Goal: Subscribe to service/newsletter

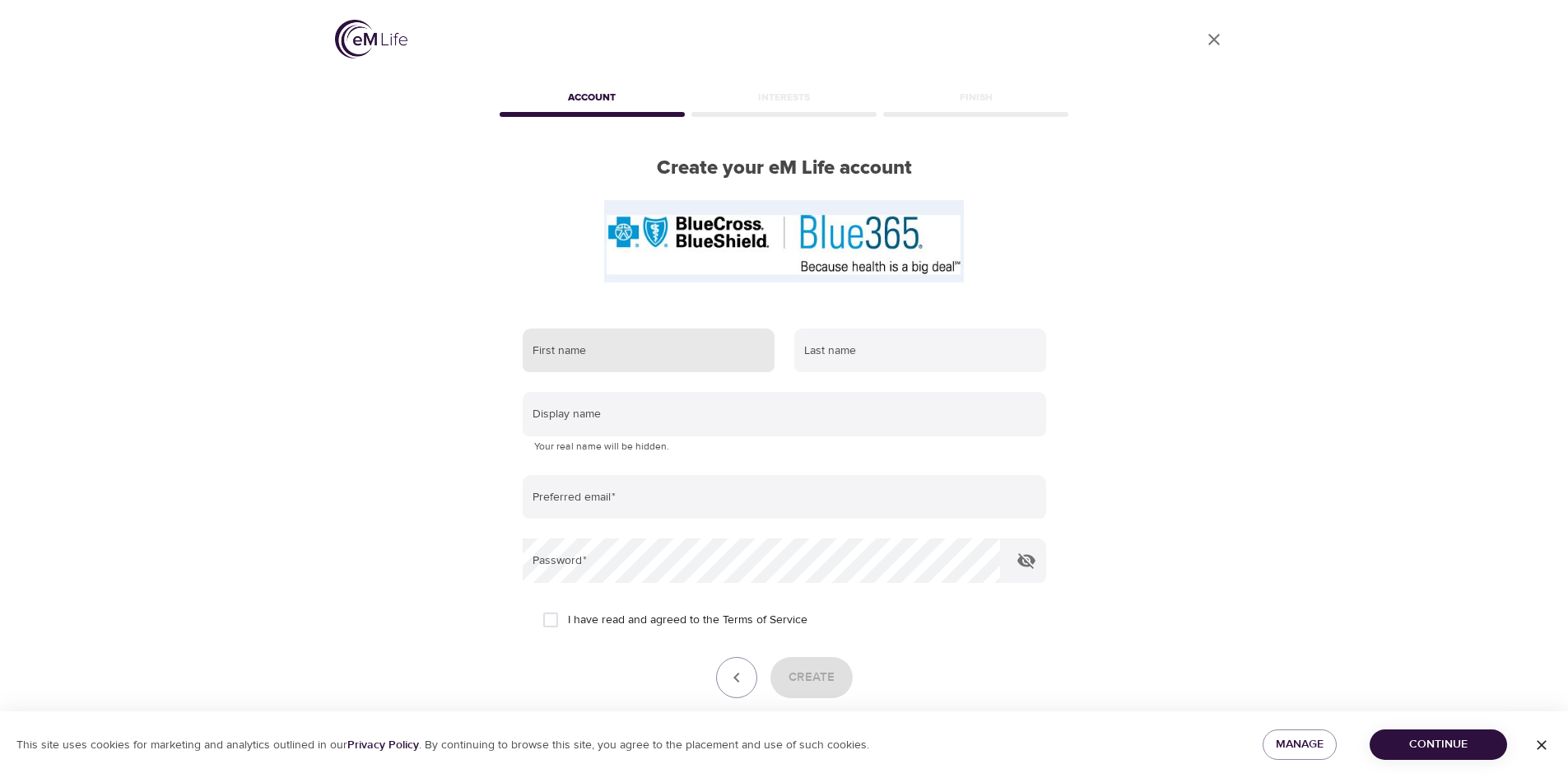
click at [575, 354] on input "text" at bounding box center [648, 351] width 252 height 44
type input "[PERSON_NAME]"
click at [808, 346] on input "text" at bounding box center [920, 351] width 252 height 44
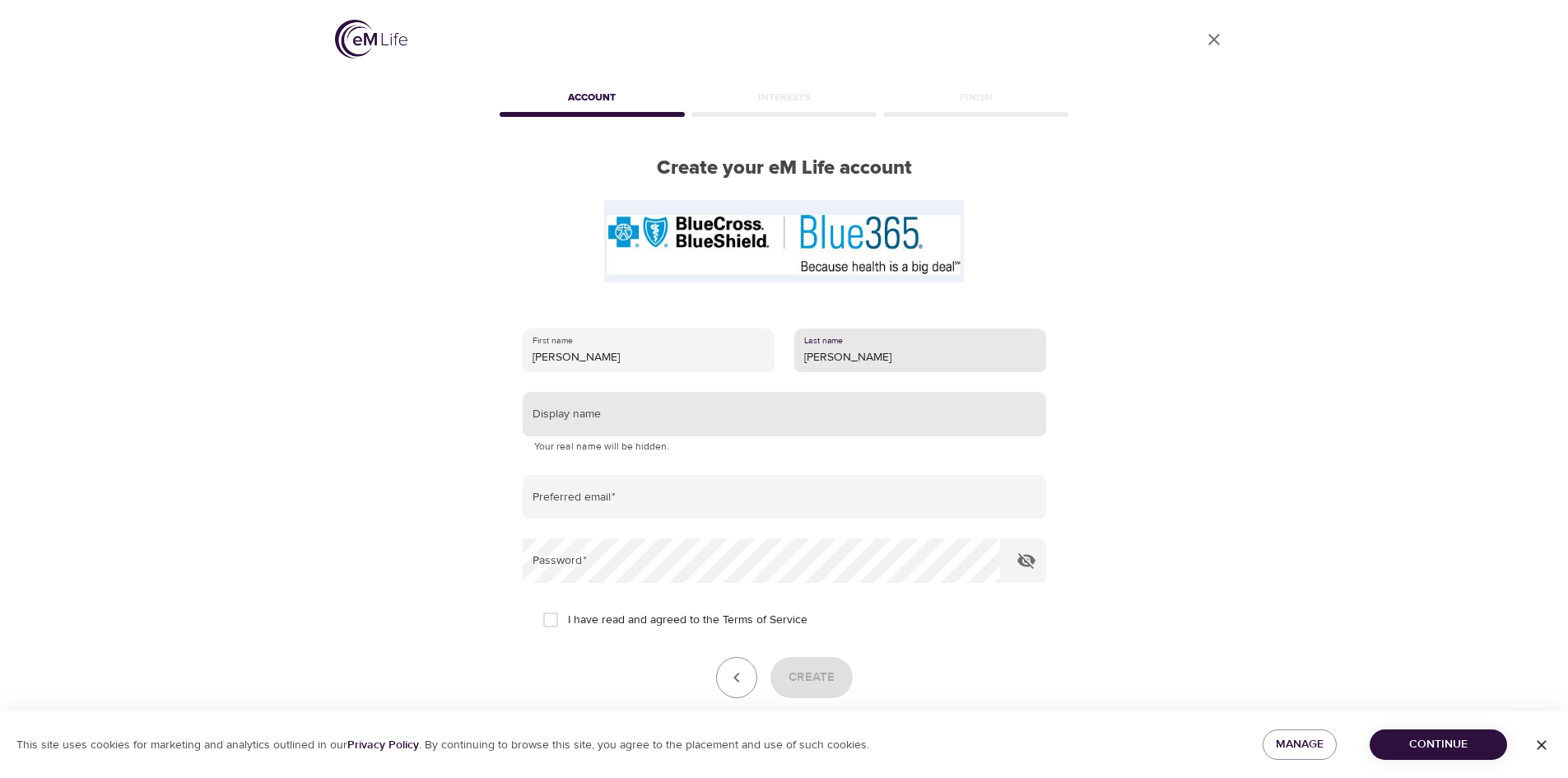
type input "[PERSON_NAME]"
click at [573, 422] on input "text" at bounding box center [784, 414] width 523 height 44
click at [562, 418] on input "CindyC" at bounding box center [784, 414] width 523 height 44
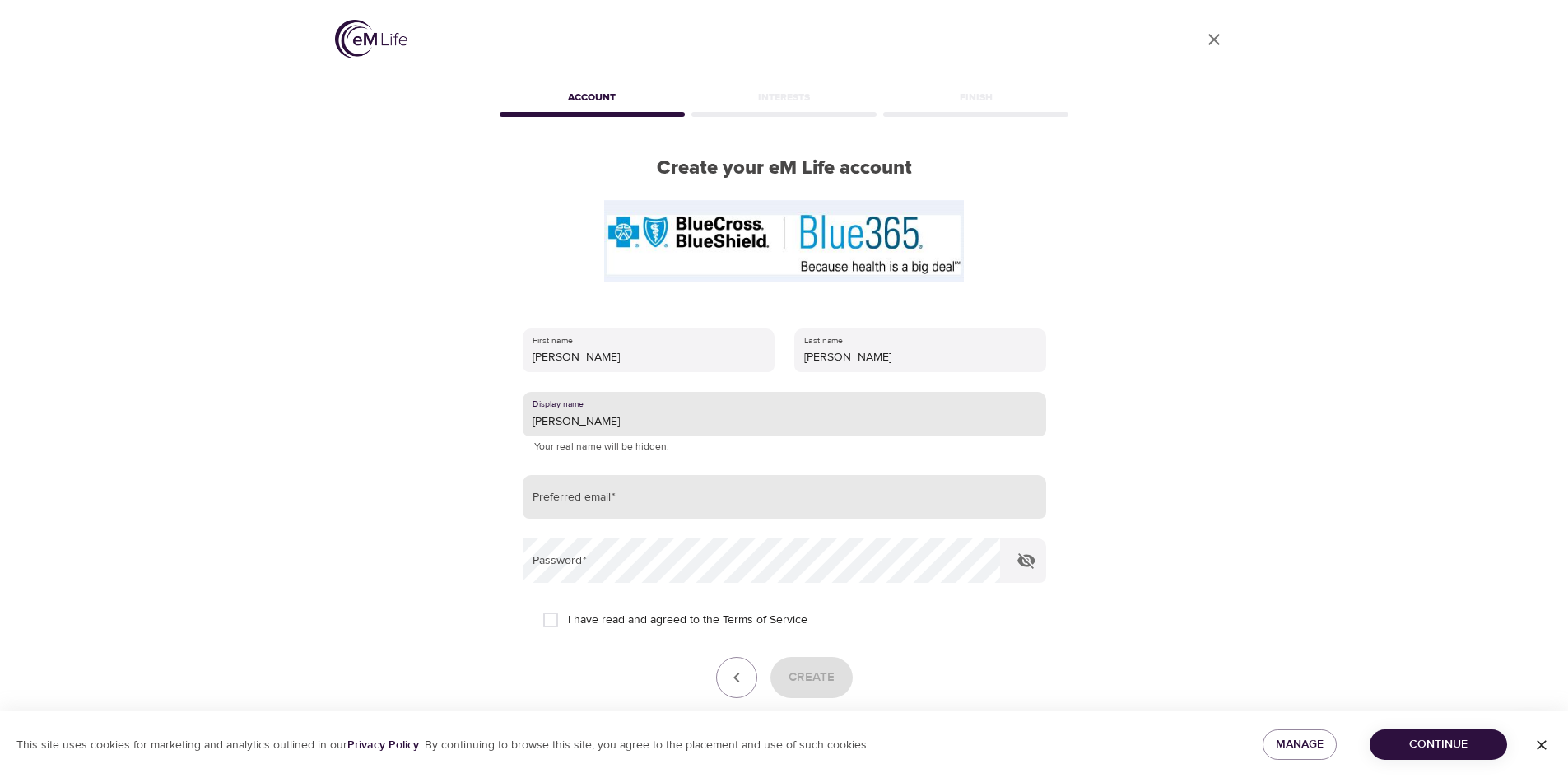
type input "[PERSON_NAME]"
click at [535, 504] on input "email" at bounding box center [784, 498] width 523 height 44
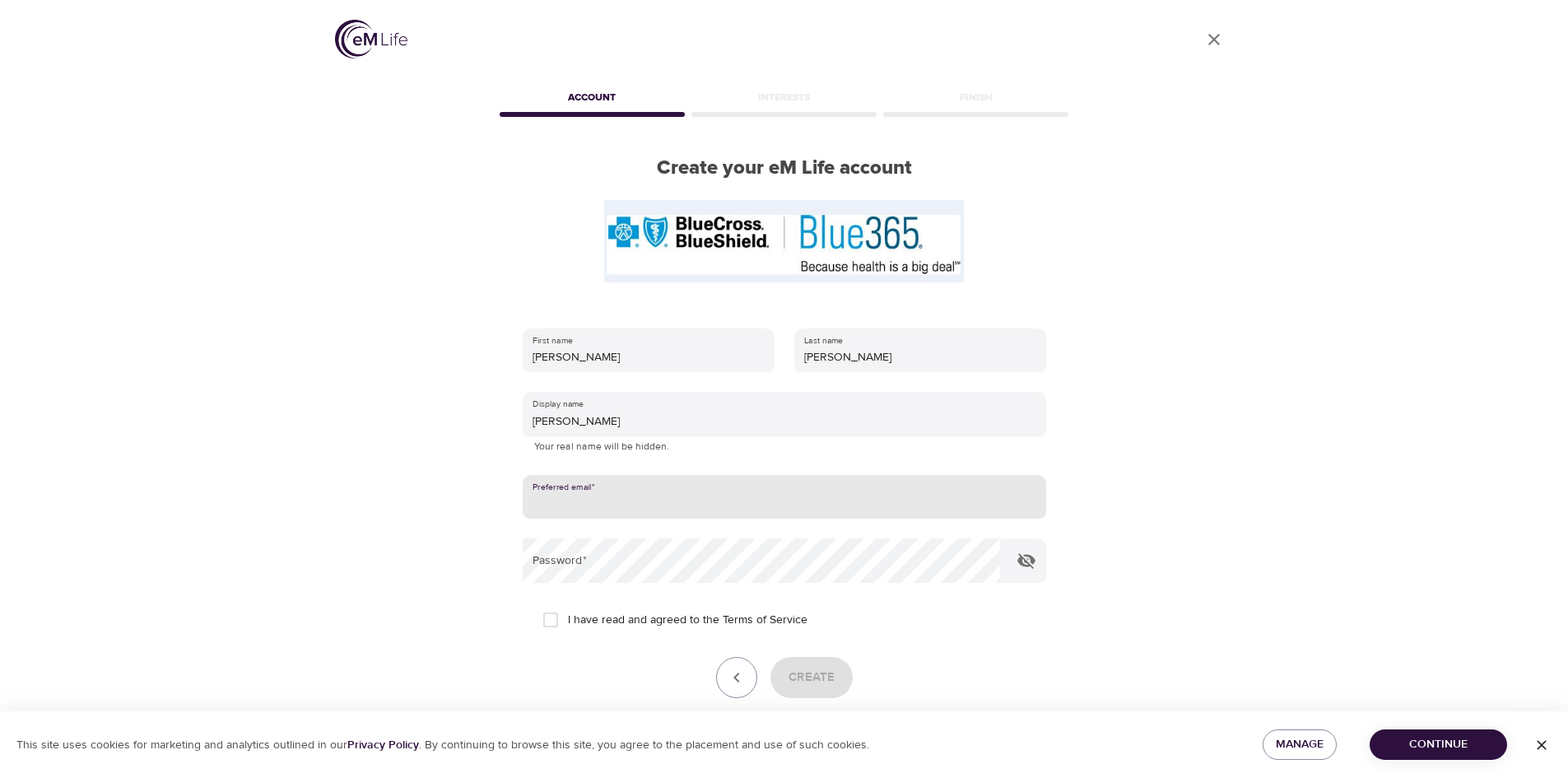
type input "[EMAIL_ADDRESS][DOMAIN_NAME]"
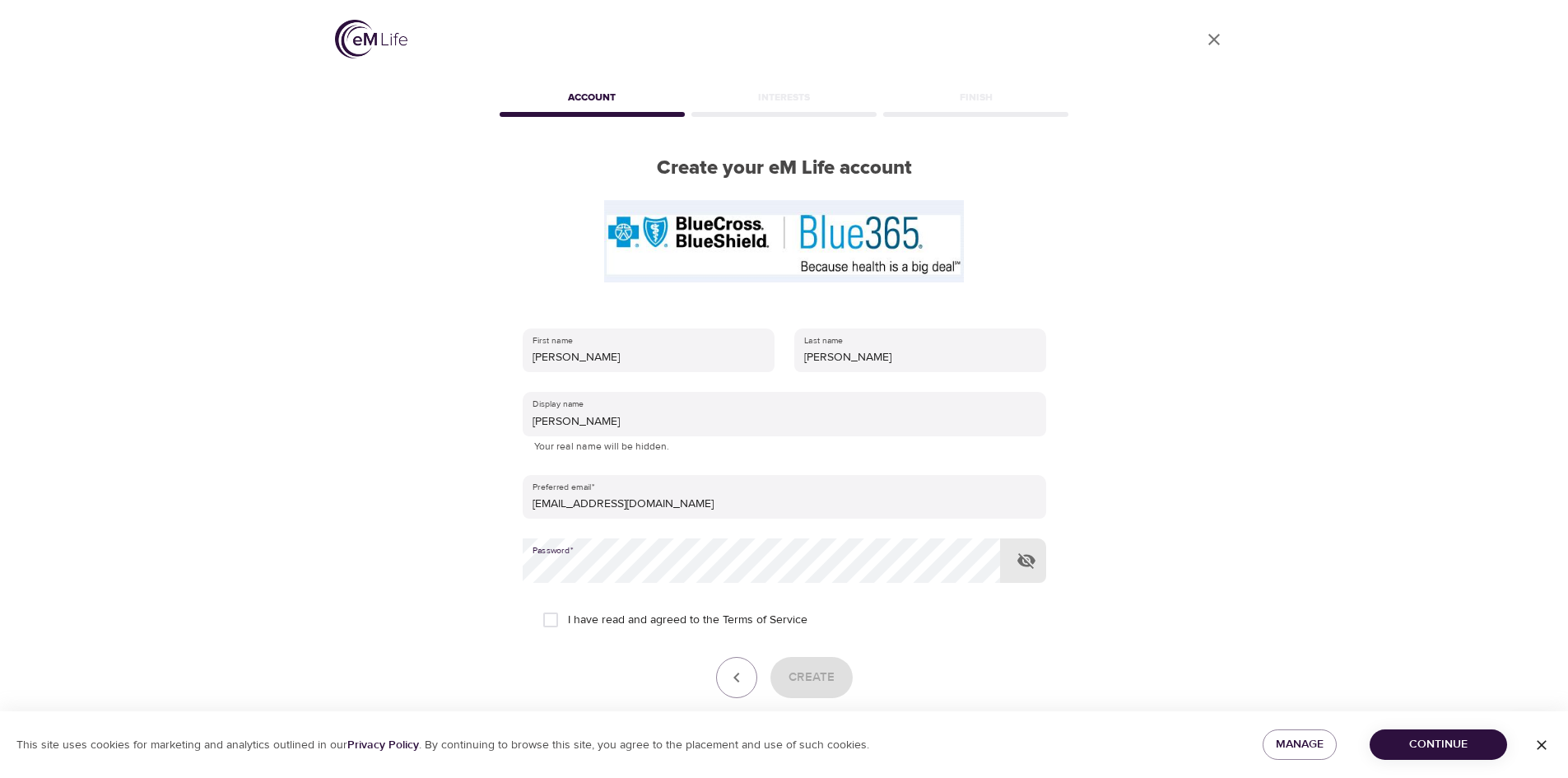
click at [549, 622] on input "I have read and agreed to the Terms of Service" at bounding box center [550, 620] width 35 height 35
checkbox input "true"
click at [806, 679] on span "Create" at bounding box center [811, 677] width 46 height 21
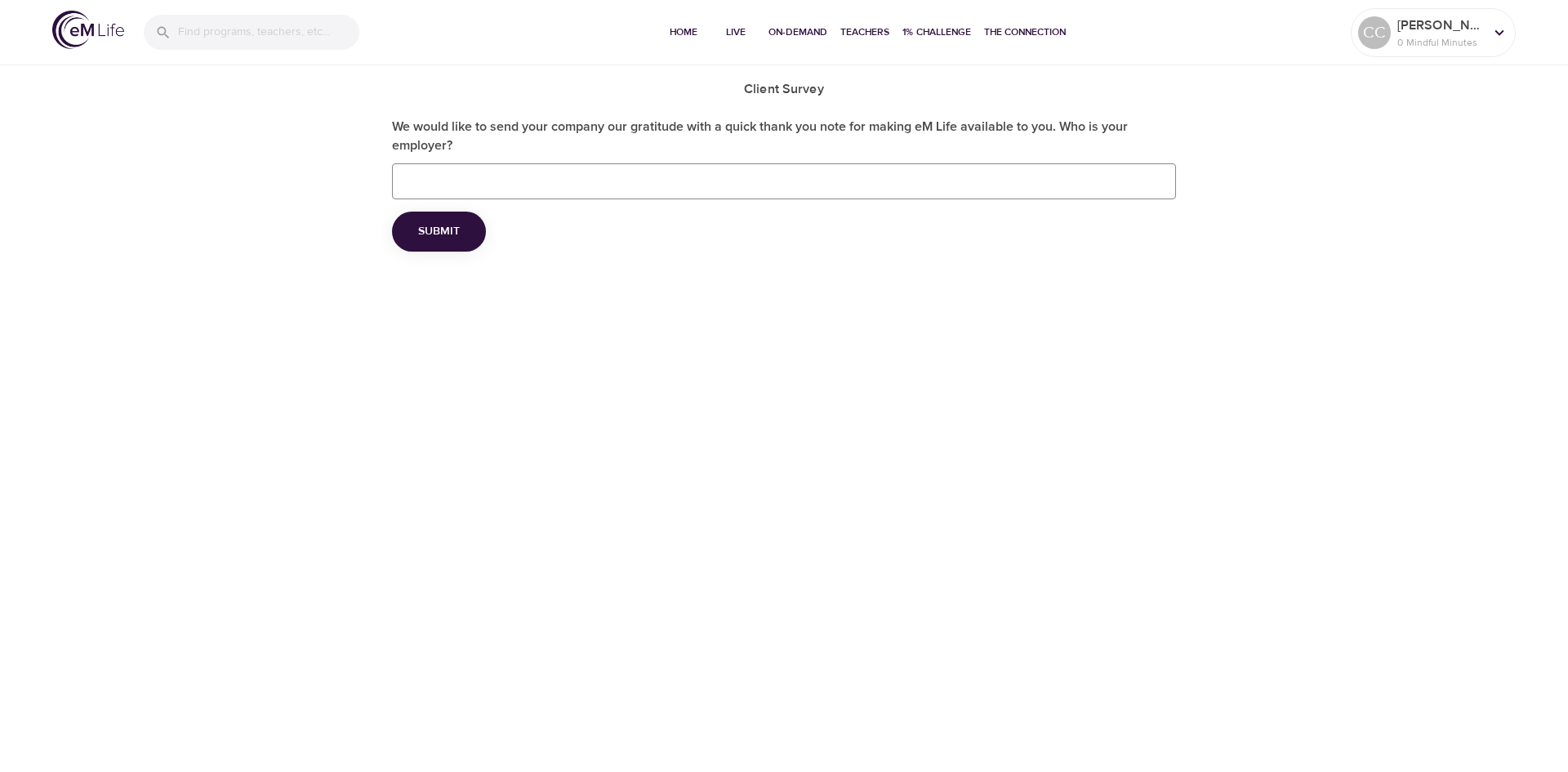
click at [422, 178] on input "We would like to send your company our gratitude with a quick thank you note fo…" at bounding box center [783, 181] width 784 height 36
type input "Cleveland Brothers Equipment Co., Inc."
click at [441, 245] on button "Submit" at bounding box center [438, 232] width 94 height 40
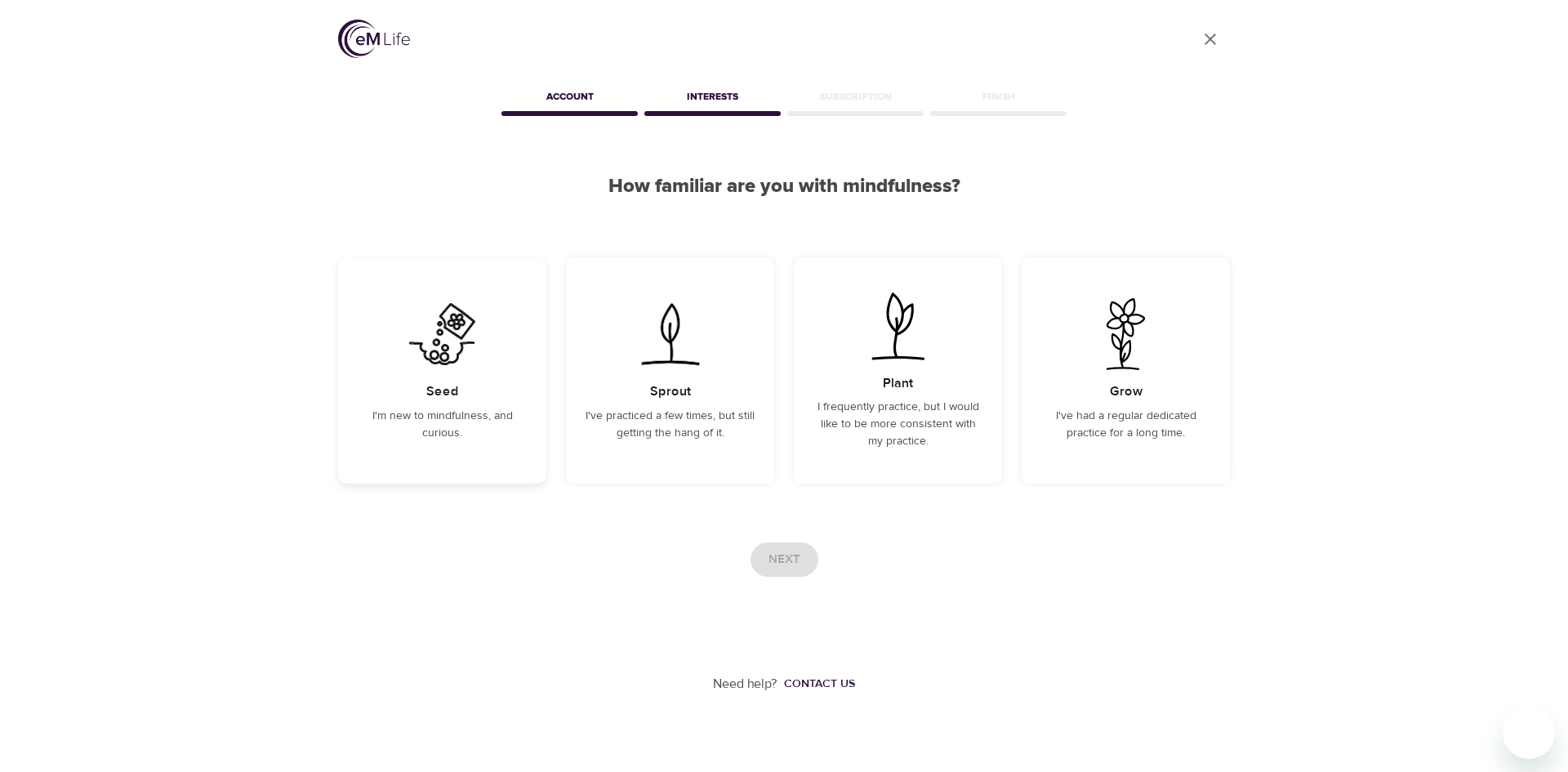
click at [447, 408] on p "I'm new to mindfulness, and curious." at bounding box center [441, 425] width 169 height 34
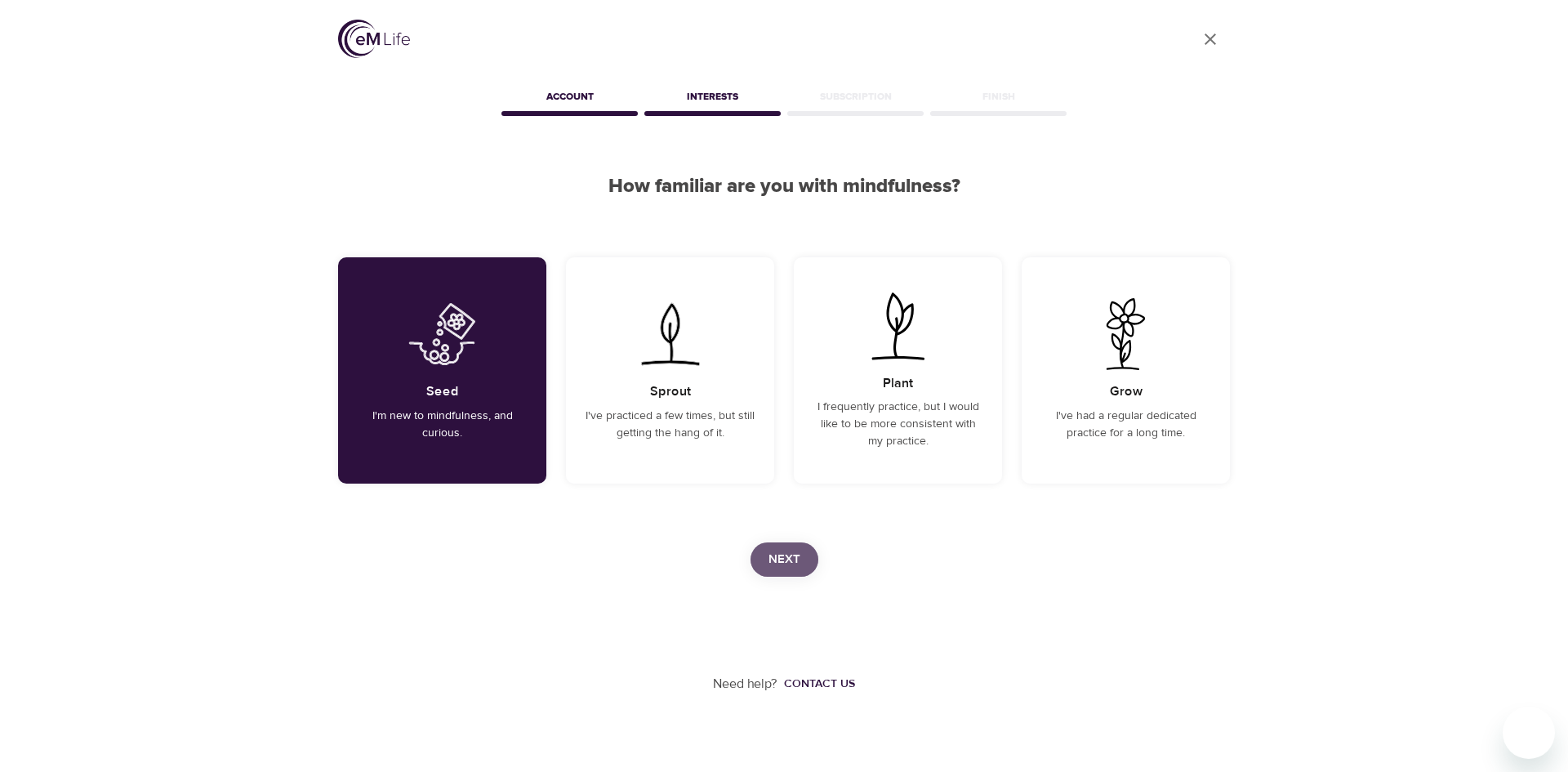
click at [789, 554] on span "Next" at bounding box center [784, 559] width 31 height 21
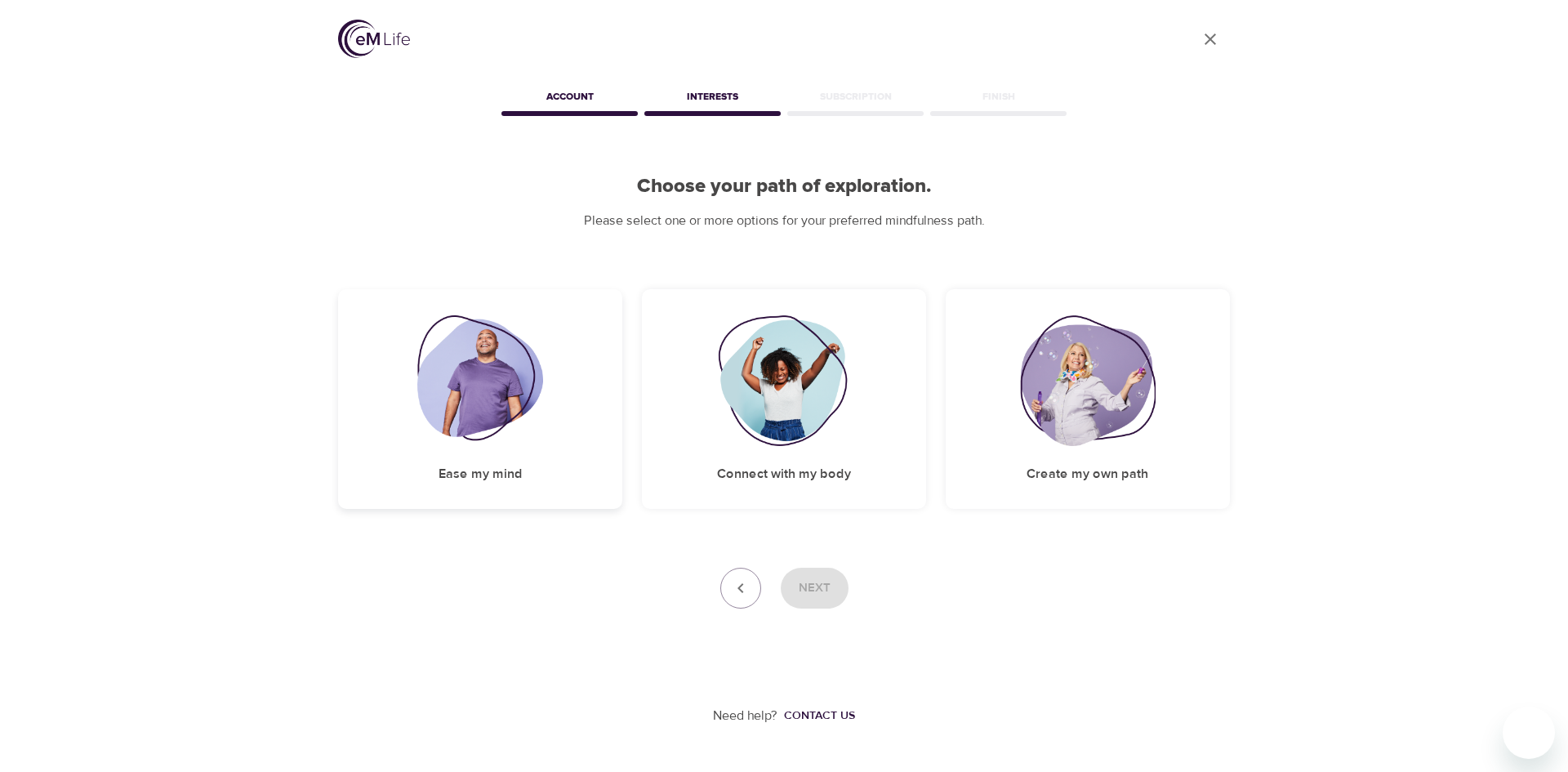
click at [534, 440] on img at bounding box center [480, 380] width 127 height 131
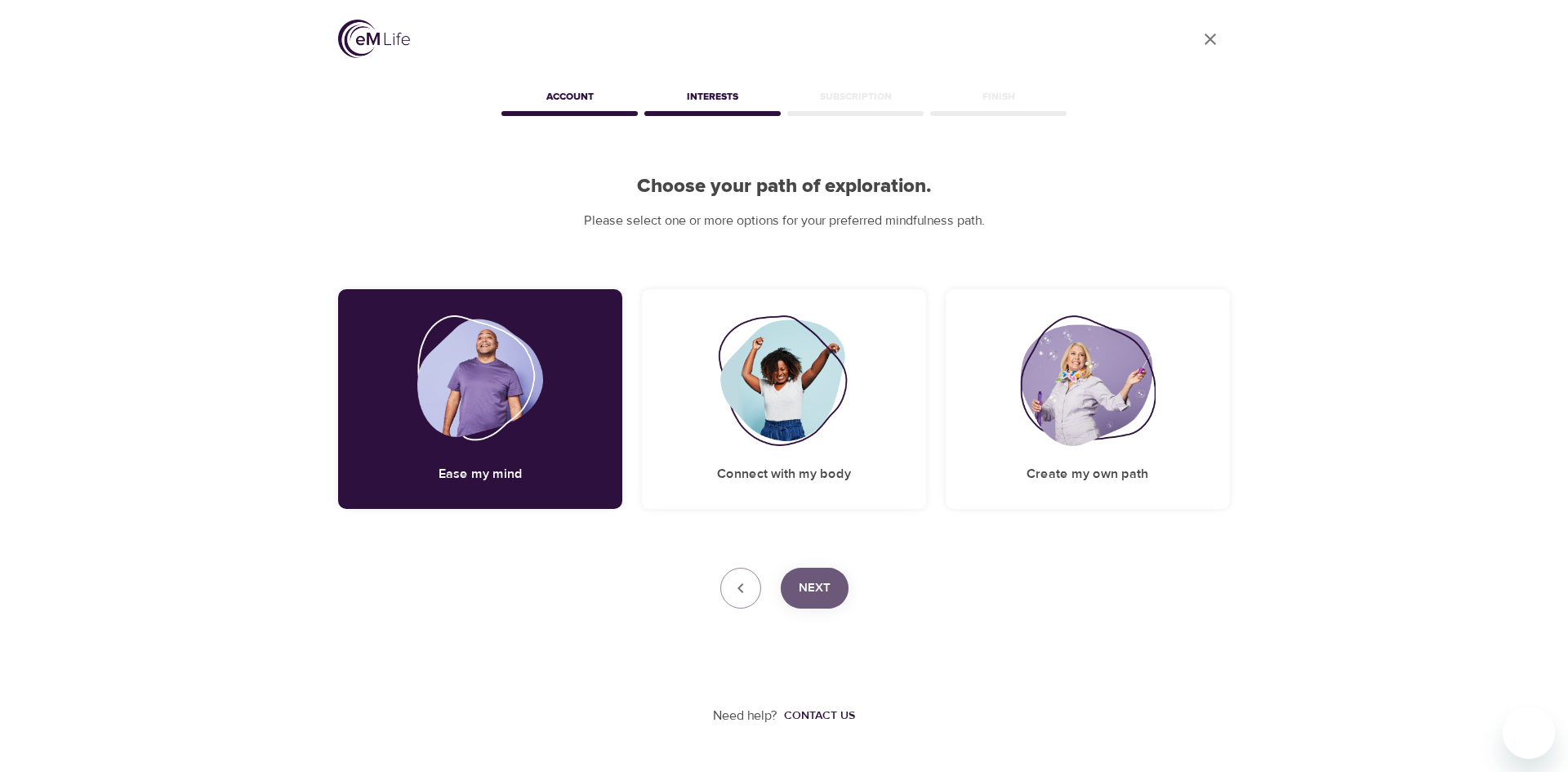
click at [820, 591] on span "Next" at bounding box center [814, 588] width 31 height 21
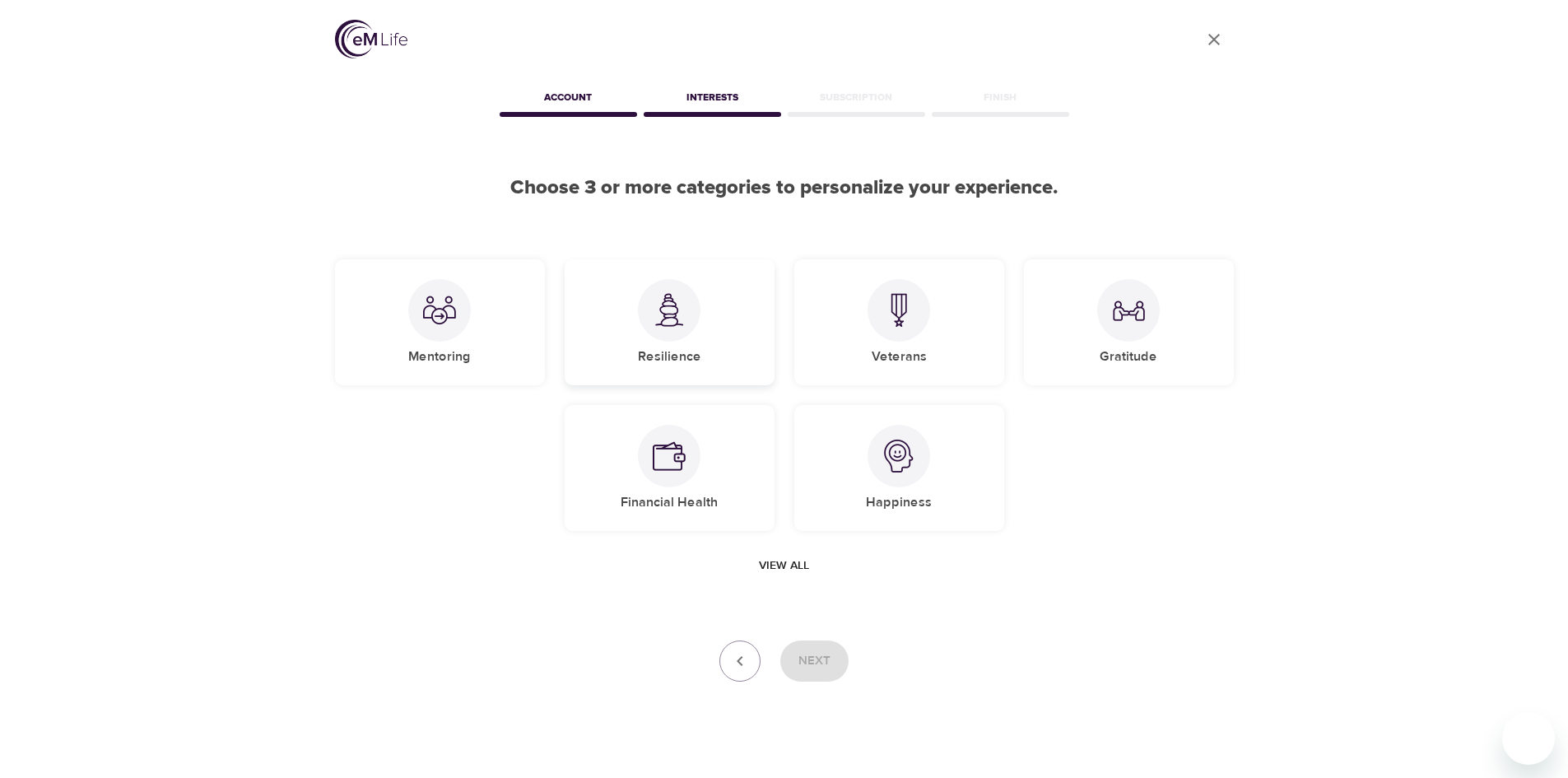
click at [683, 331] on div at bounding box center [668, 310] width 62 height 62
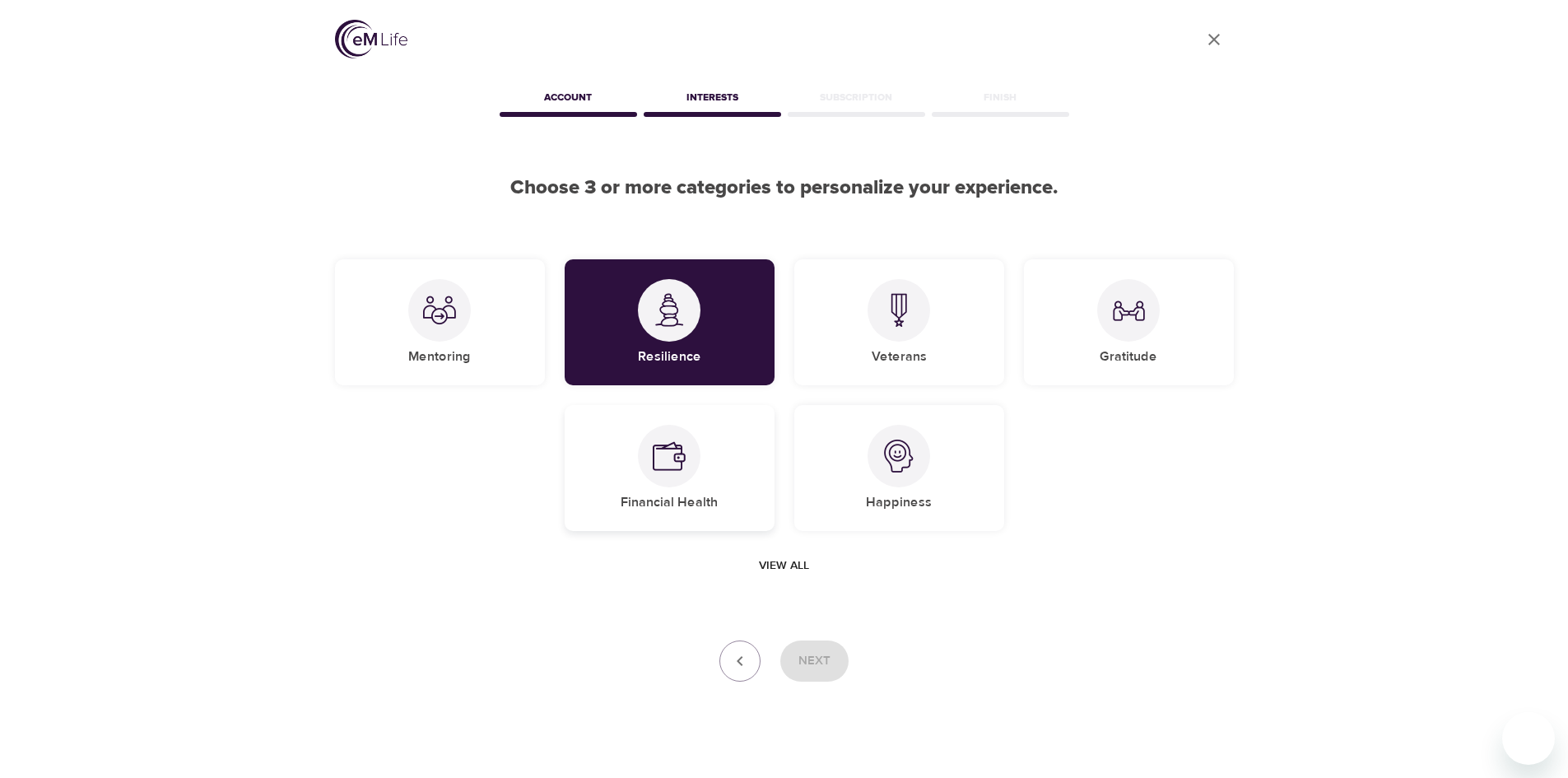
click at [712, 475] on div "Financial Health" at bounding box center [669, 468] width 210 height 126
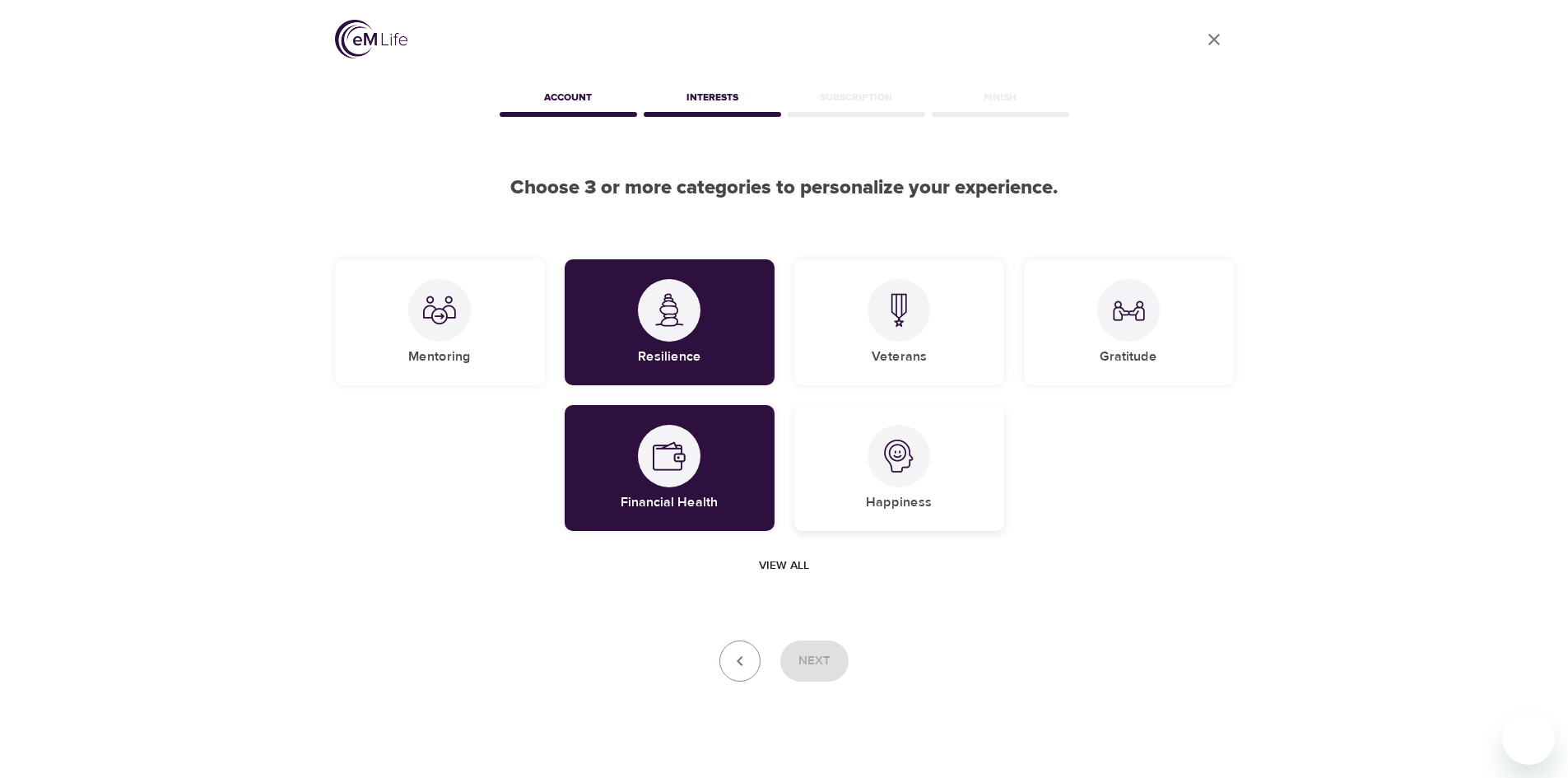
click at [885, 473] on div at bounding box center [898, 455] width 62 height 62
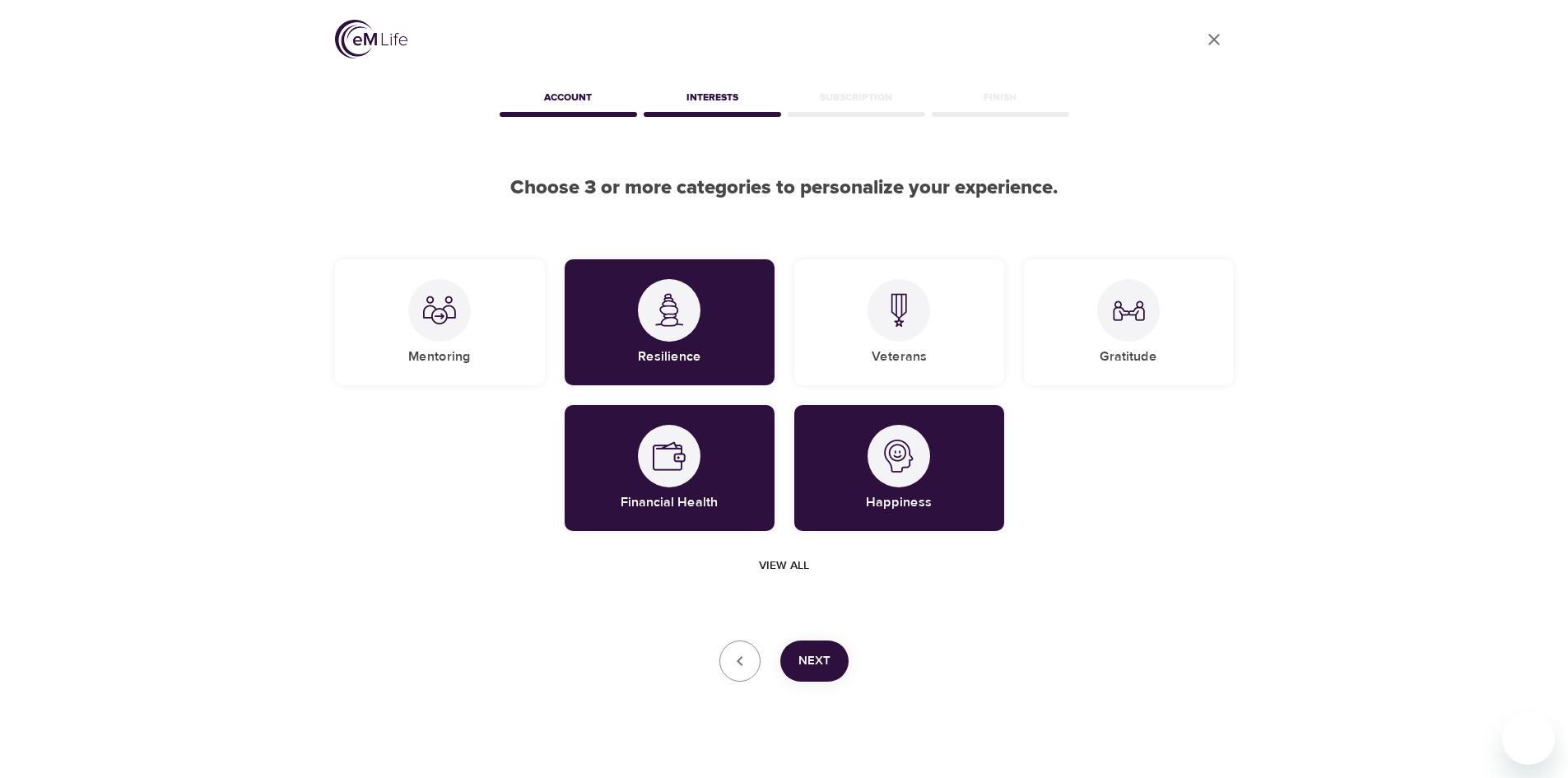
click at [826, 662] on span "Next" at bounding box center [813, 661] width 32 height 21
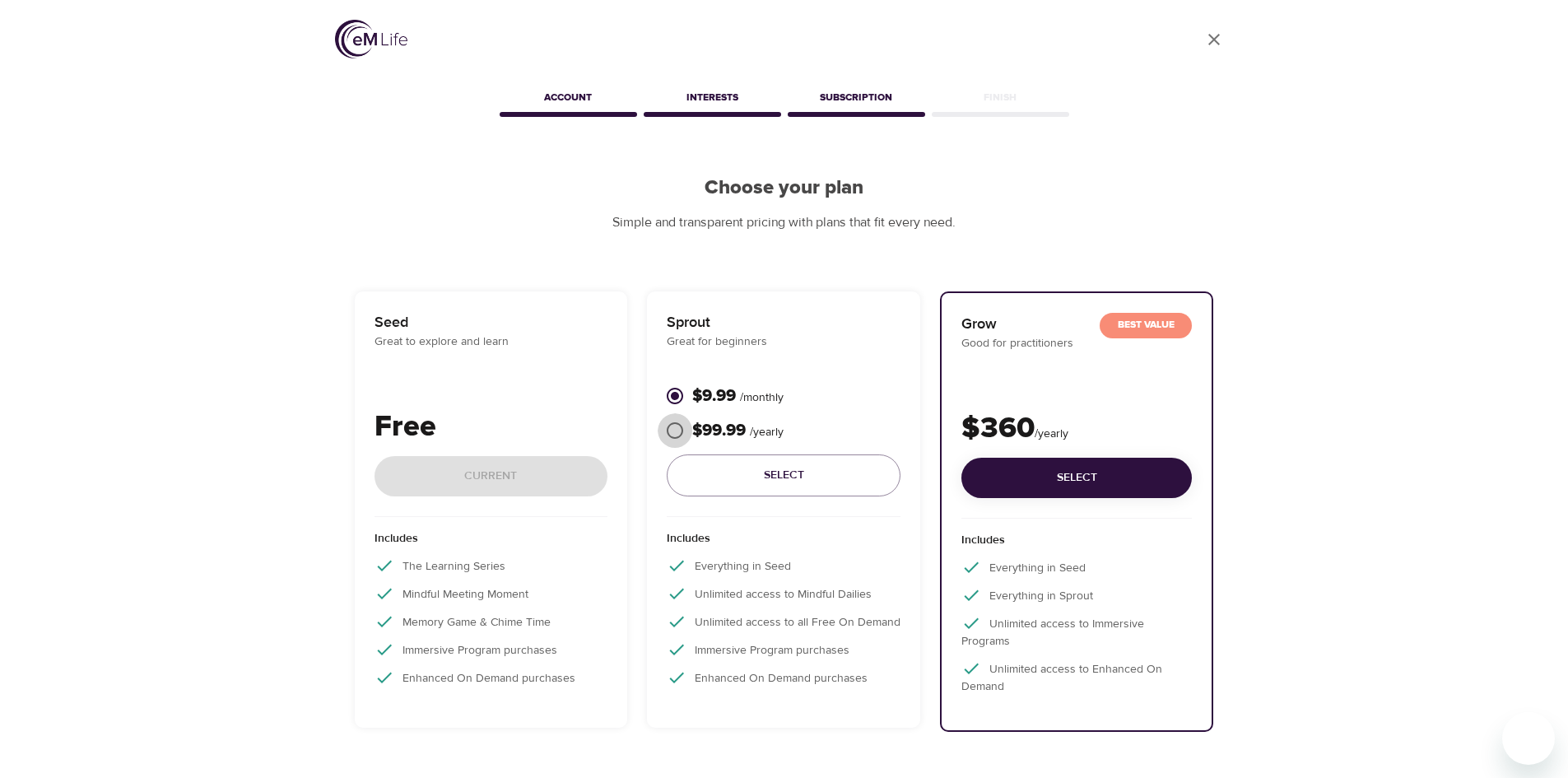
click at [677, 433] on input "$99.99 / yearly" at bounding box center [675, 430] width 35 height 35
radio input "true"
click at [745, 468] on span "Select" at bounding box center [784, 474] width 207 height 20
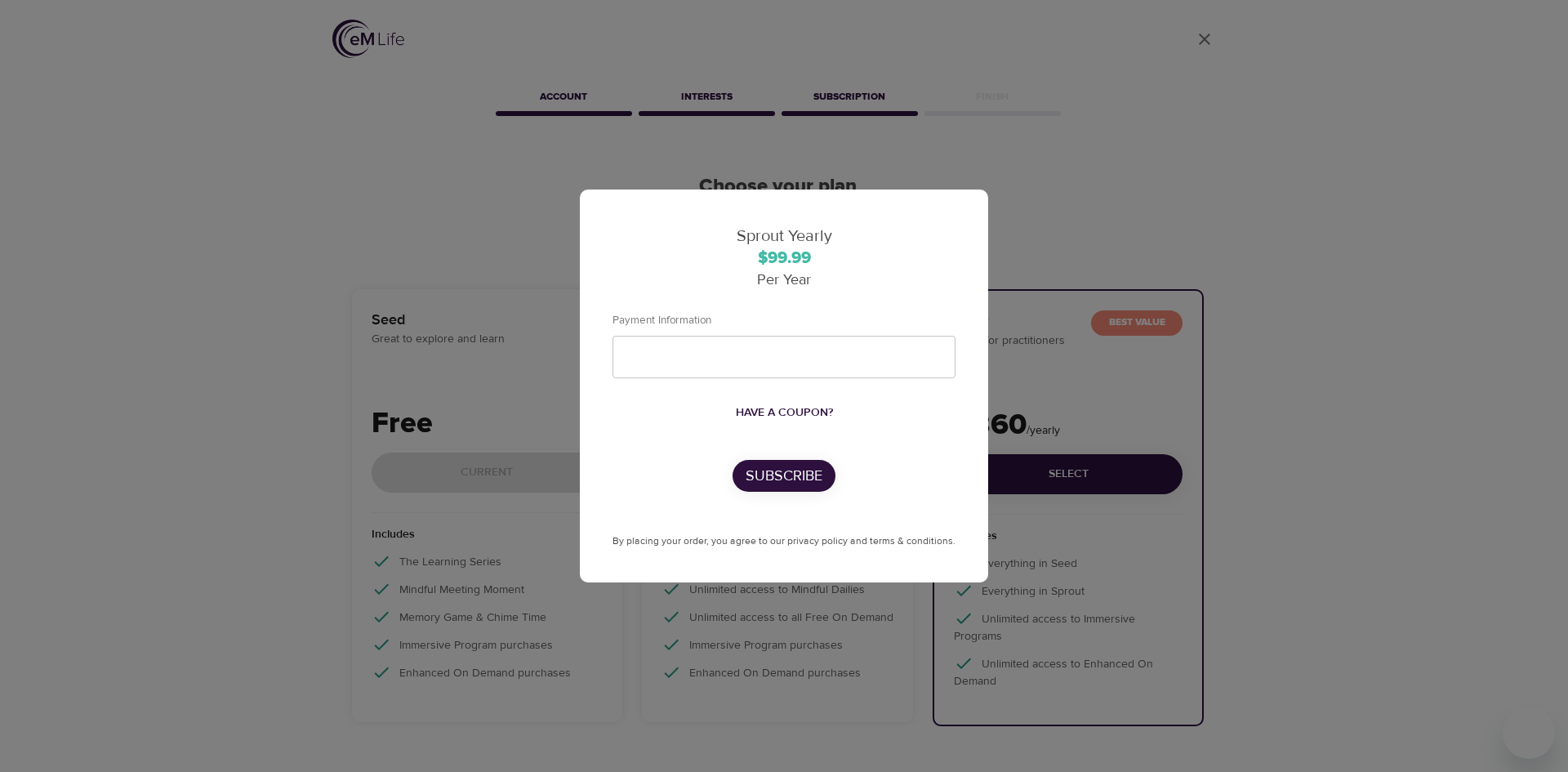
click at [790, 406] on span "Have a coupon?" at bounding box center [784, 413] width 97 height 20
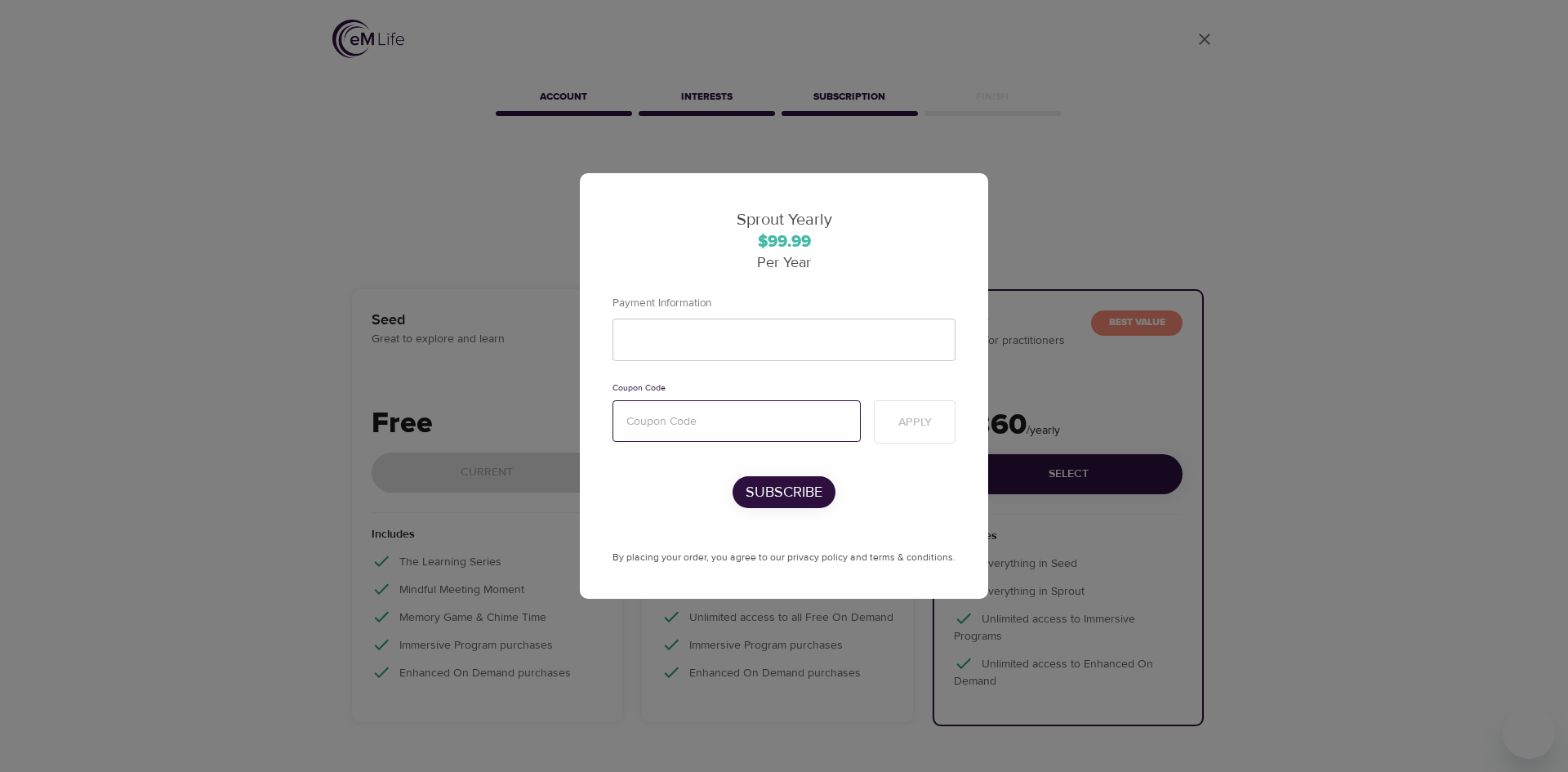
paste input "mentalhealth"
type input "mentalhealth"
click at [912, 420] on span "Apply" at bounding box center [915, 422] width 33 height 20
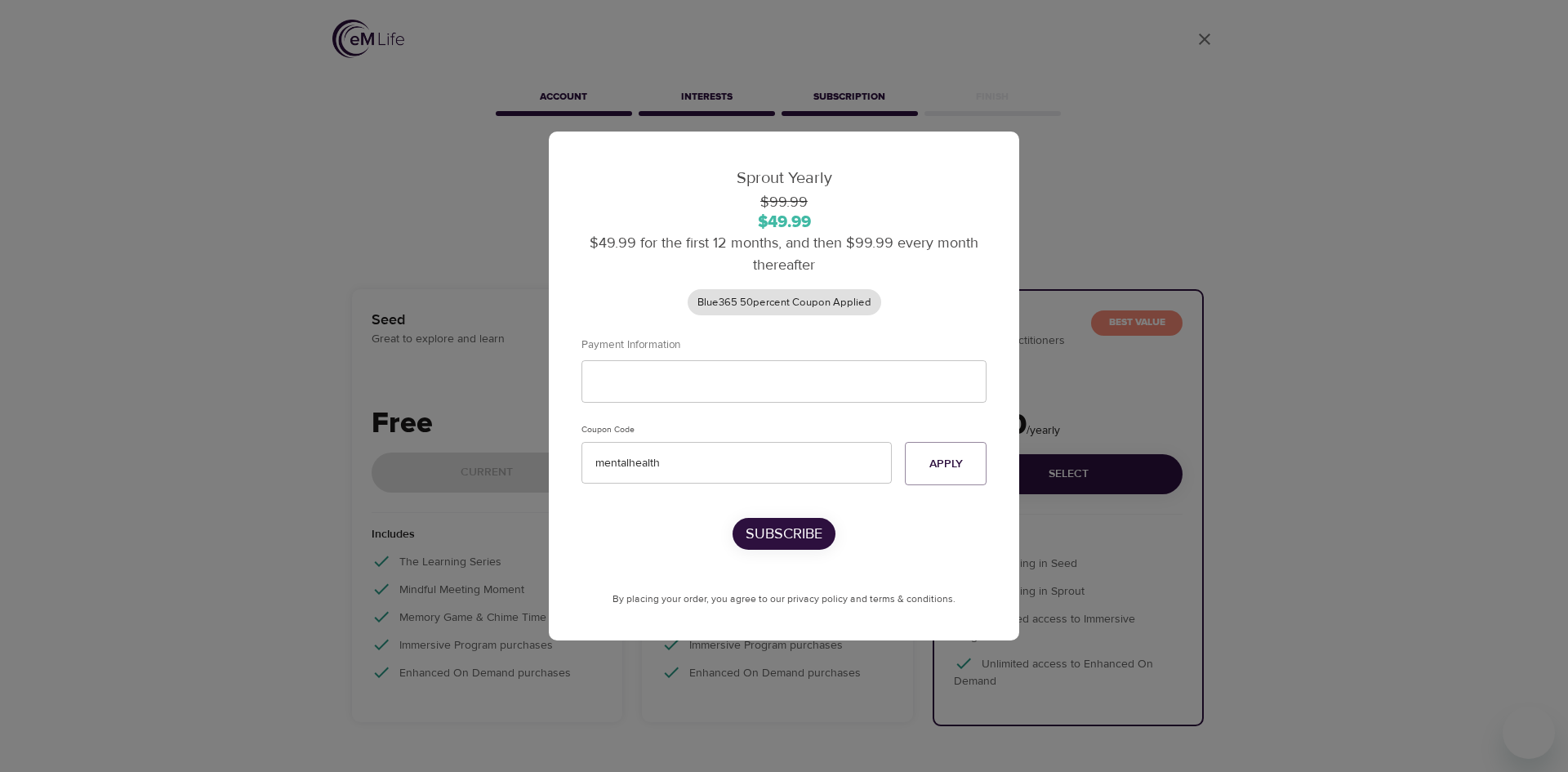
click at [797, 535] on p "Subscribe" at bounding box center [784, 534] width 77 height 22
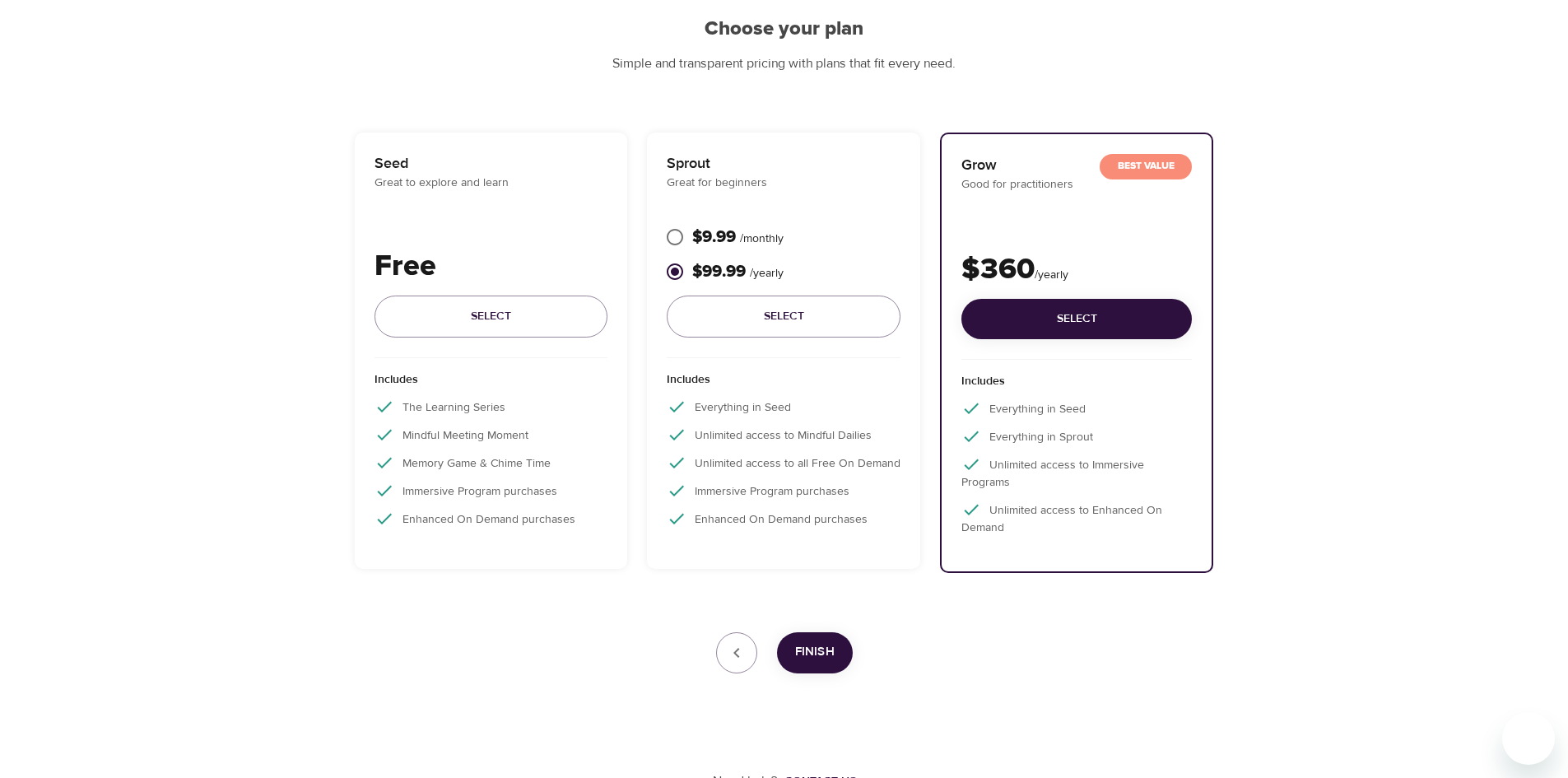
scroll to position [171, 0]
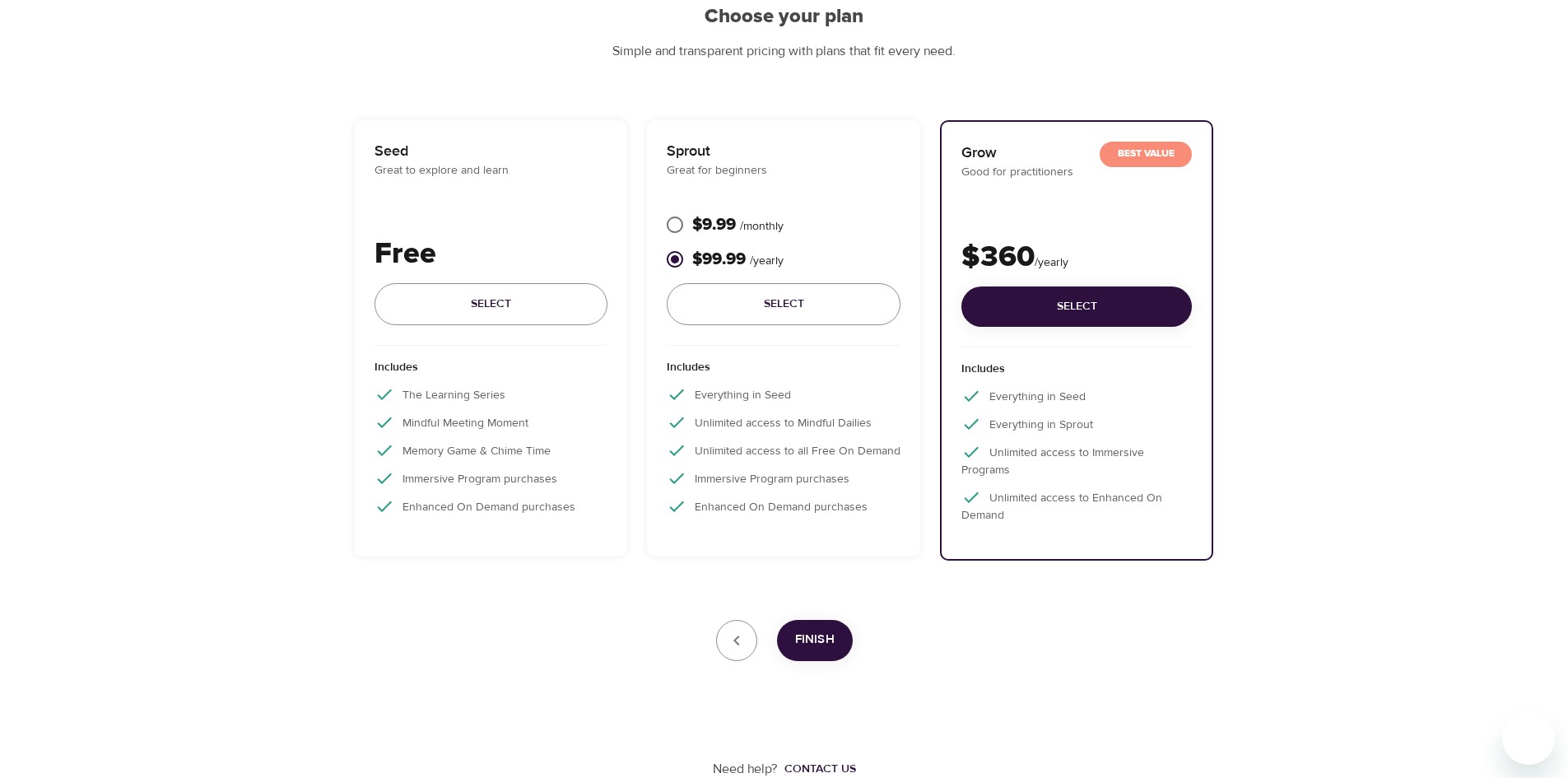
click at [828, 643] on span "Finish" at bounding box center [814, 640] width 39 height 21
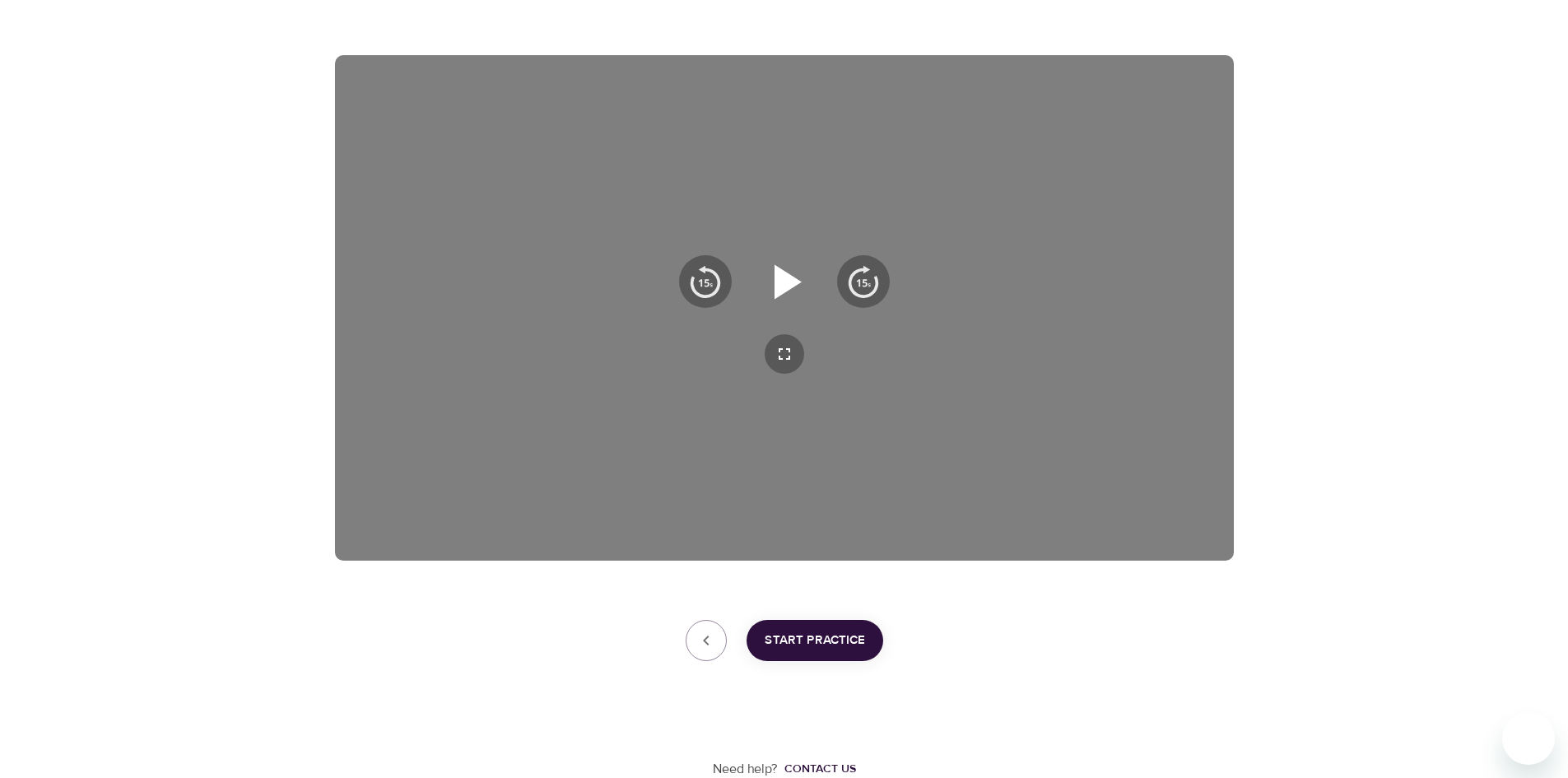
click at [781, 278] on icon "button" at bounding box center [788, 281] width 27 height 35
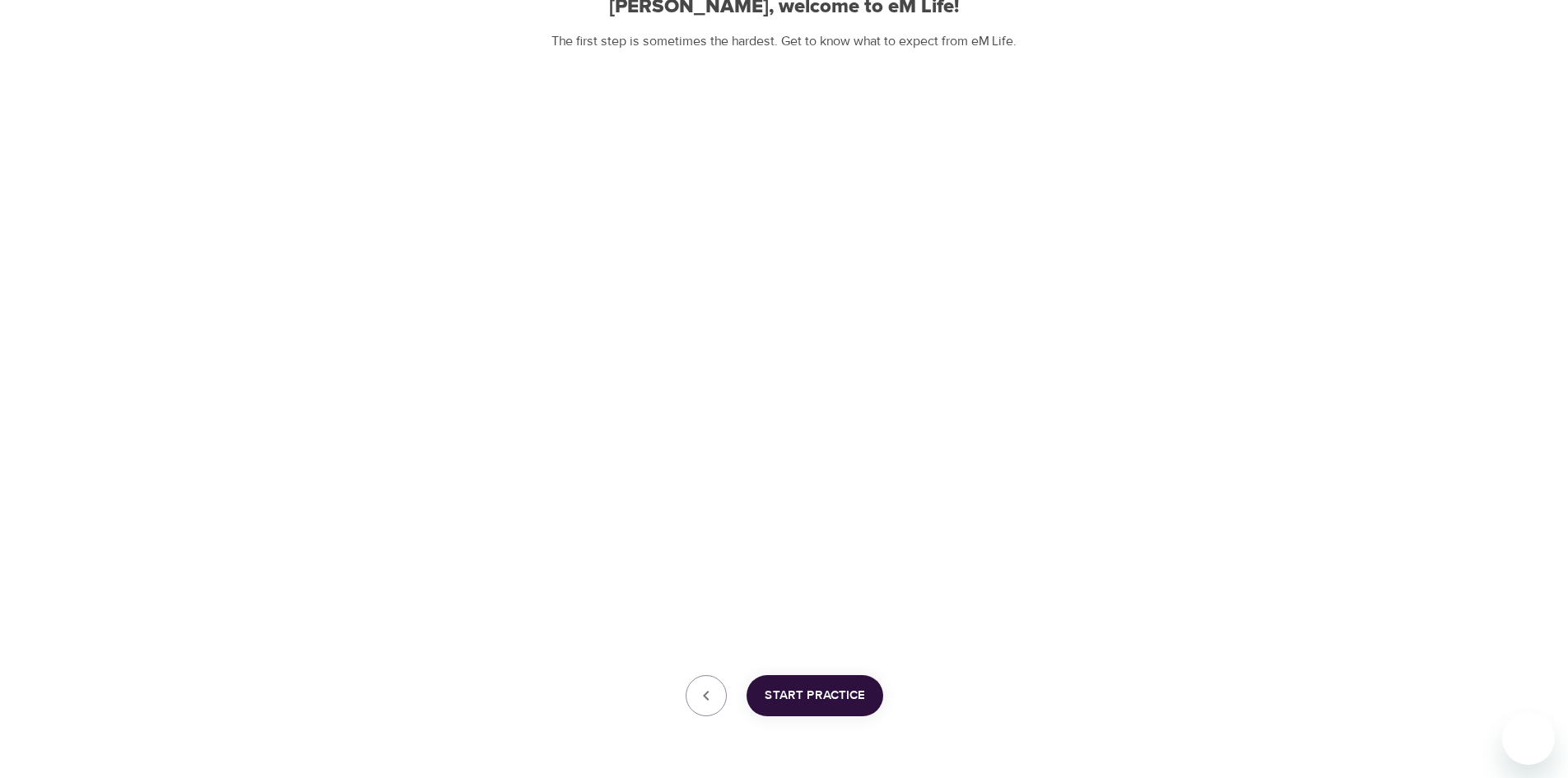
scroll to position [154, 0]
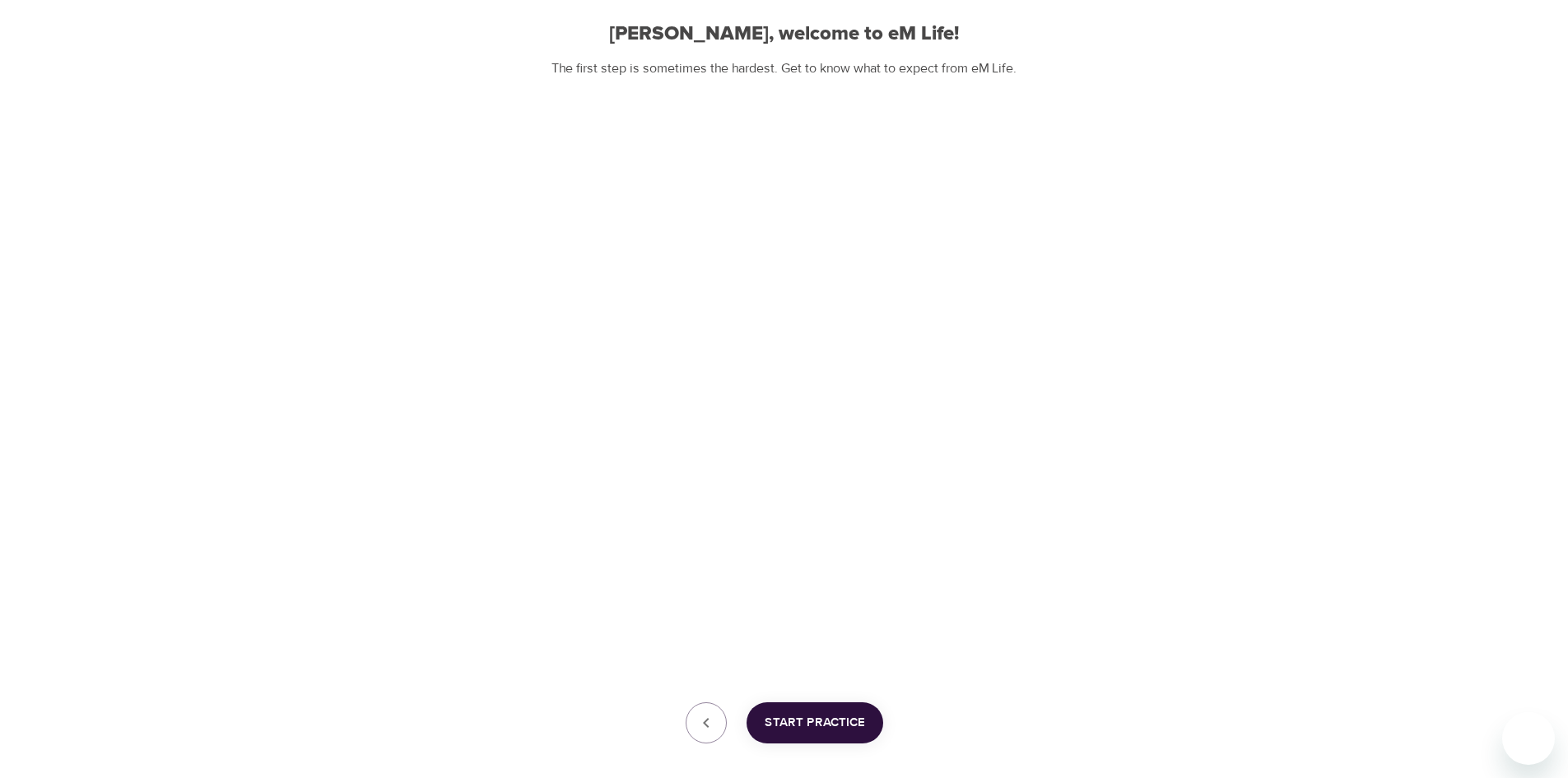
click at [763, 726] on button "Start Practice" at bounding box center [814, 722] width 136 height 41
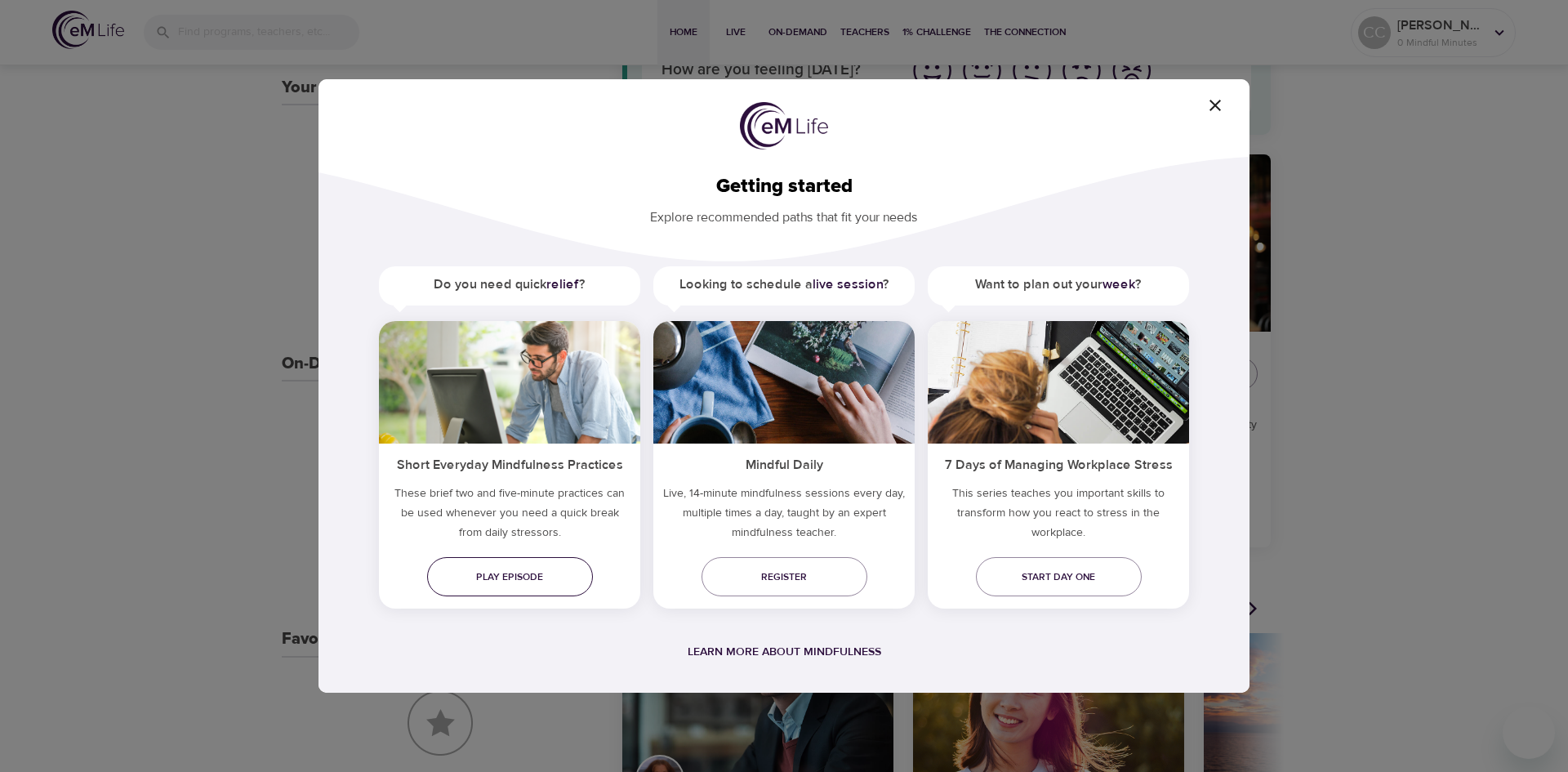
click at [516, 579] on span "Play episode" at bounding box center [510, 578] width 140 height 17
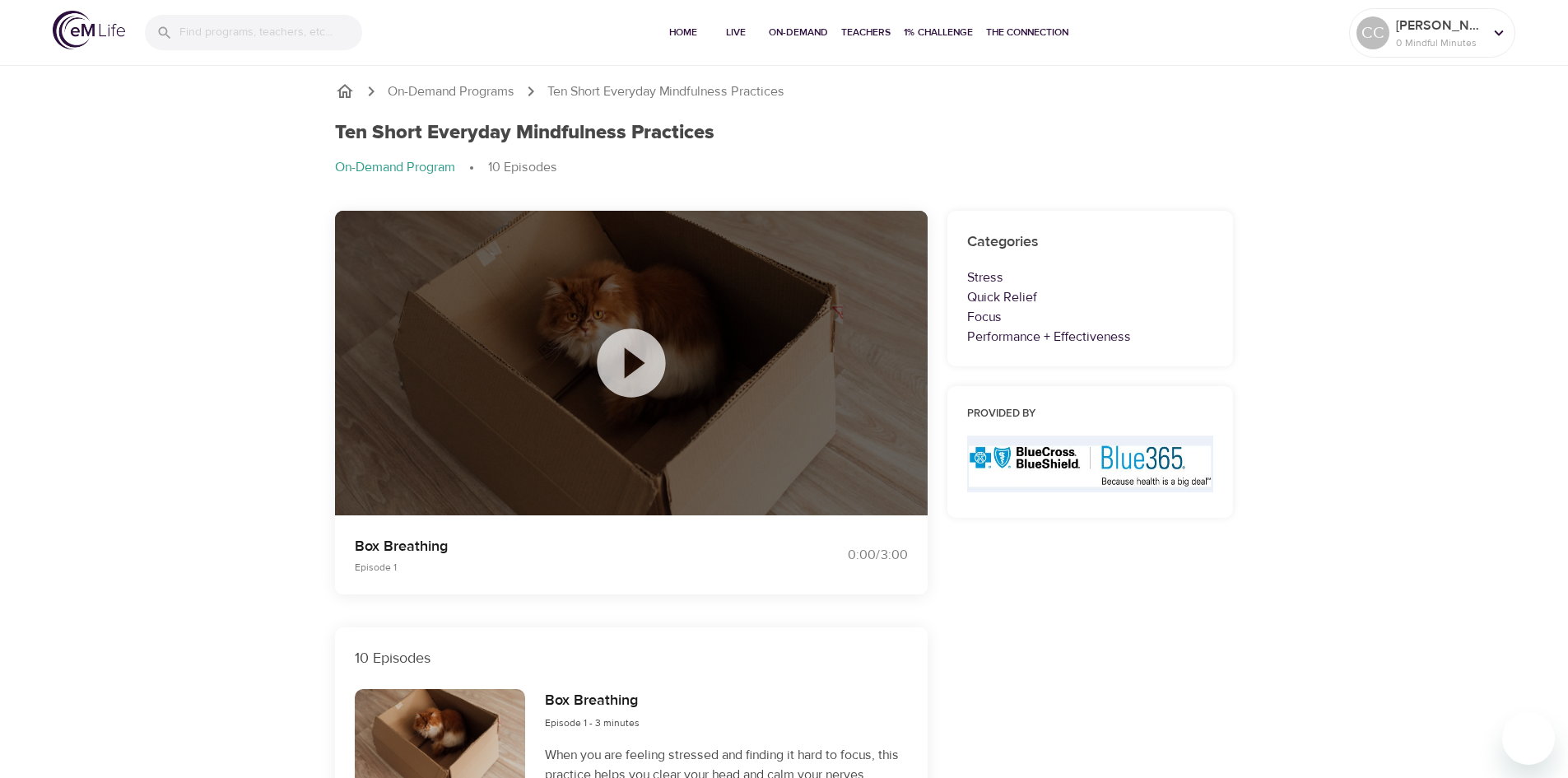
click at [622, 354] on icon at bounding box center [630, 362] width 68 height 68
